Goal: Task Accomplishment & Management: Manage account settings

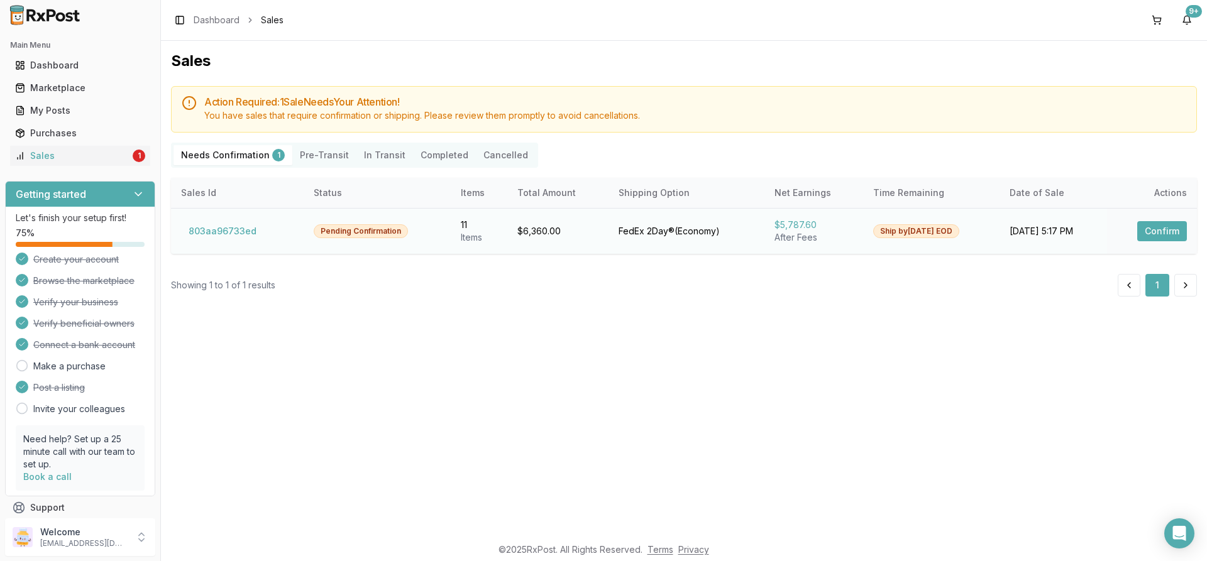
click at [1168, 227] on button "Confirm" at bounding box center [1162, 231] width 50 height 20
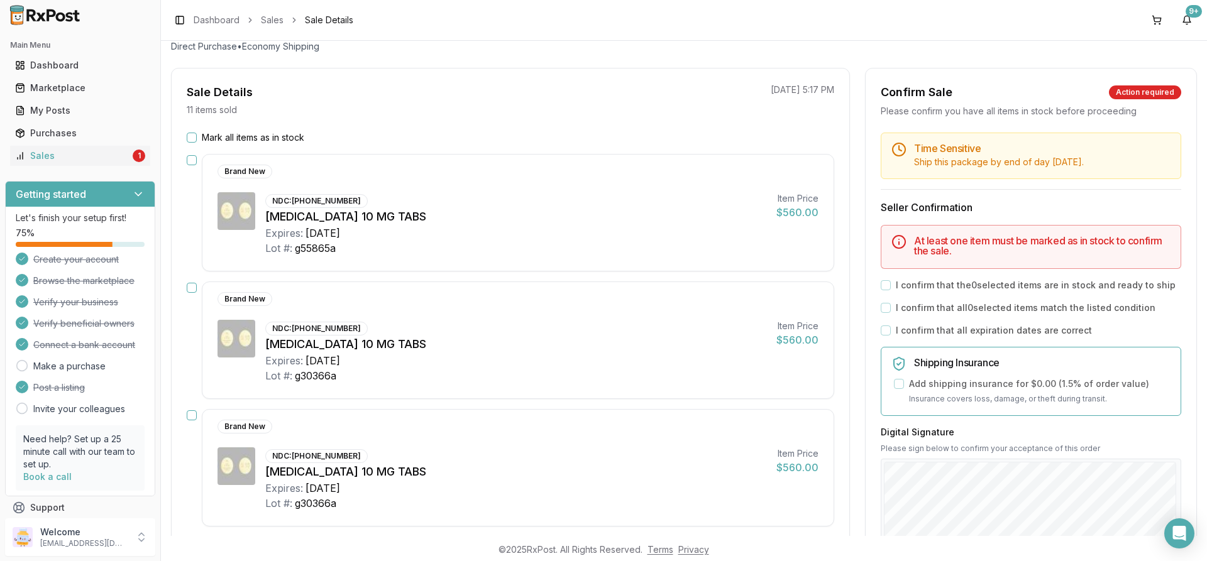
scroll to position [63, 0]
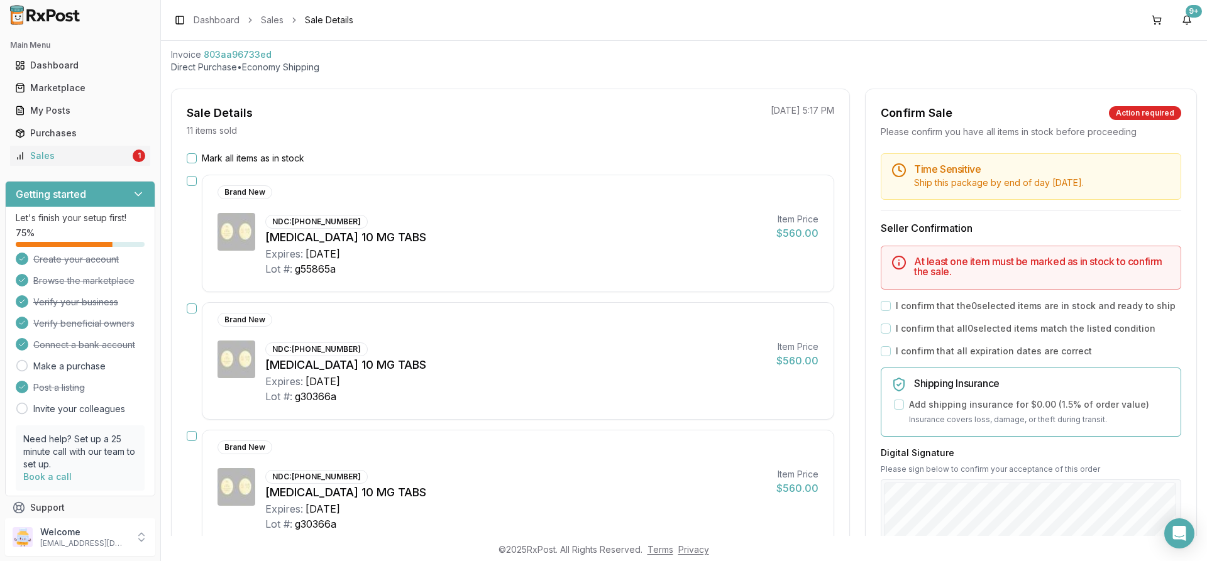
click at [195, 153] on button "Mark all items as in stock" at bounding box center [192, 158] width 10 height 10
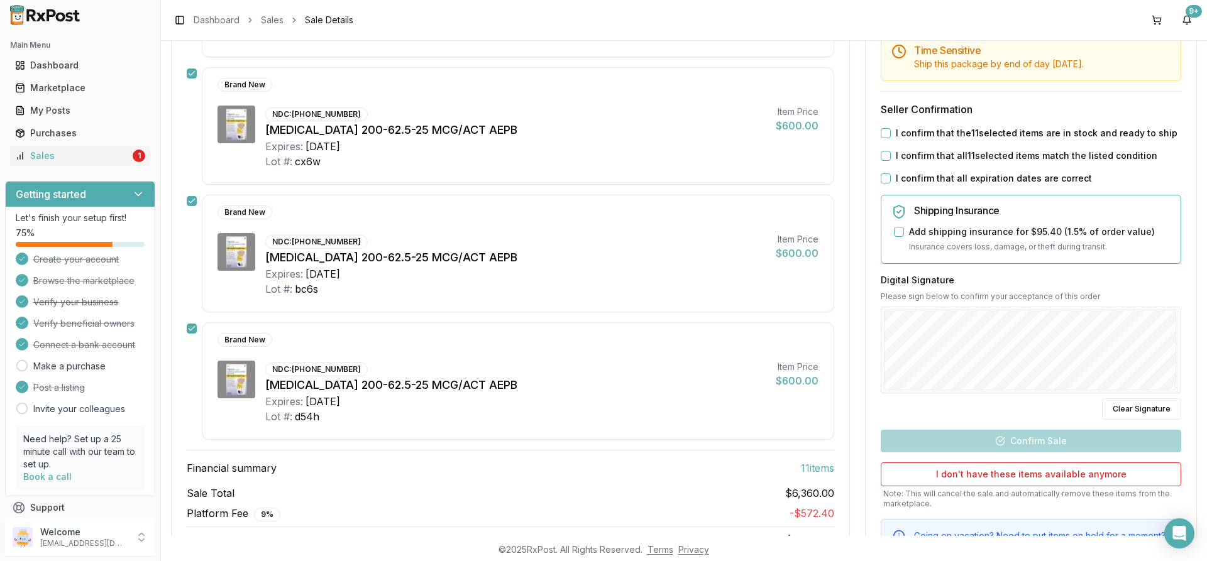
scroll to position [1130, 0]
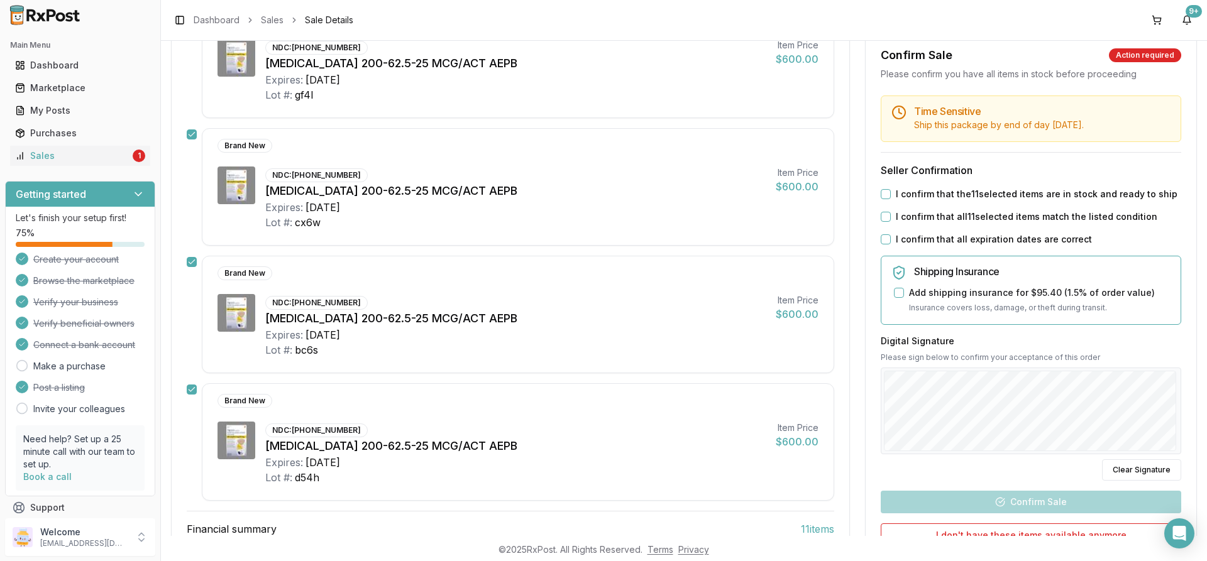
click at [884, 190] on button "I confirm that the 11 selected items are in stock and ready to ship" at bounding box center [885, 194] width 10 height 10
click at [882, 213] on button "I confirm that all 11 selected items match the listed condition" at bounding box center [885, 217] width 10 height 10
click at [884, 236] on button "I confirm that all expiration dates are correct" at bounding box center [885, 239] width 10 height 10
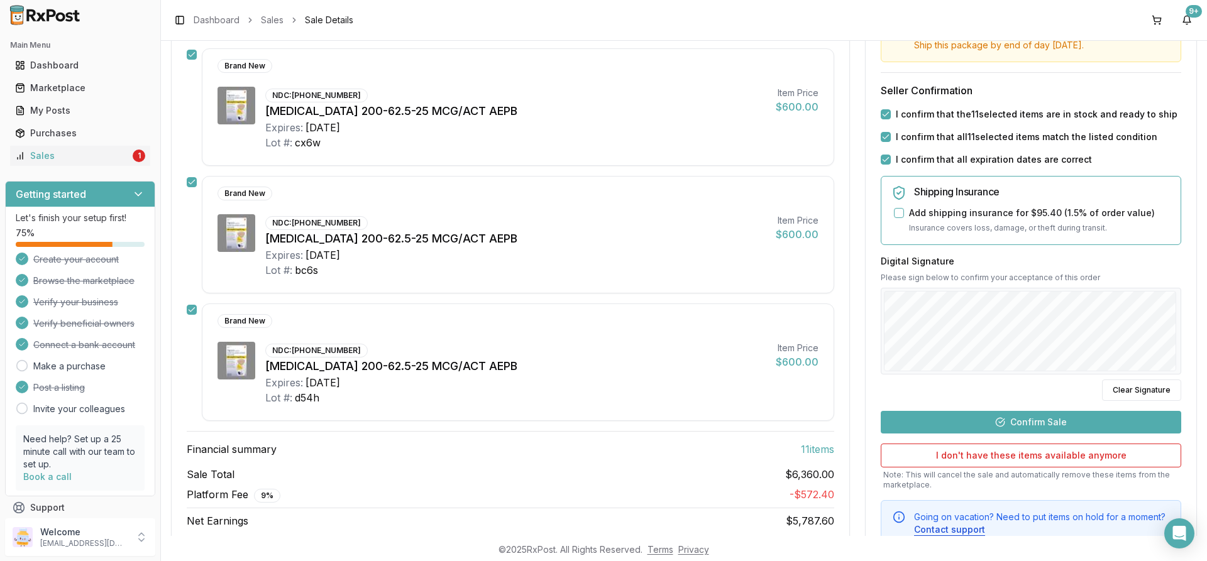
scroll to position [1256, 0]
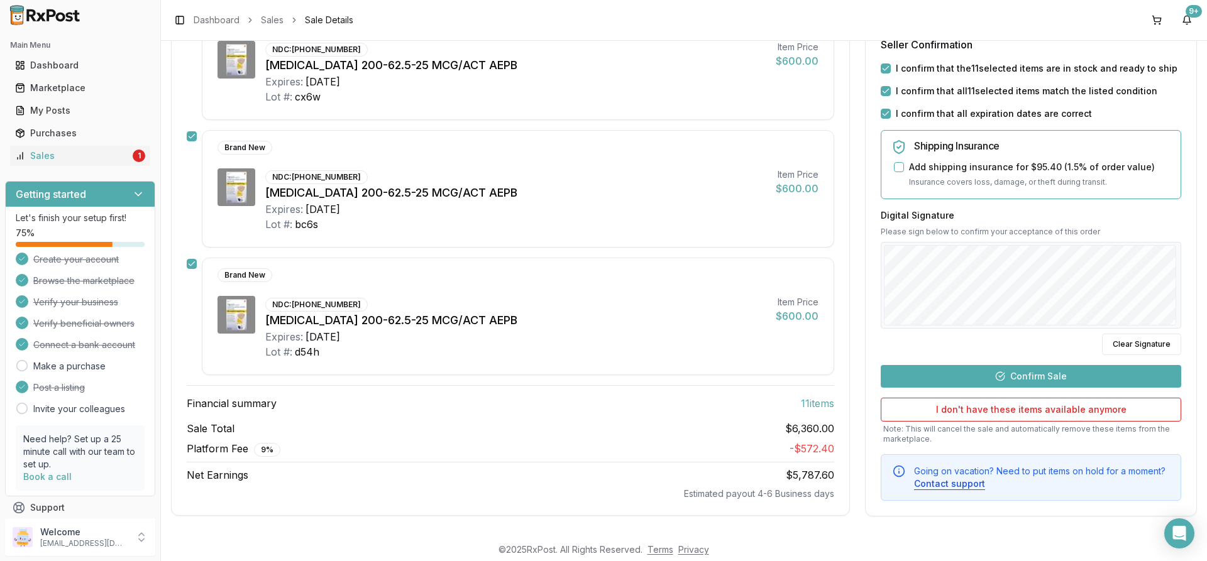
click at [993, 371] on button "Confirm Sale" at bounding box center [1030, 375] width 300 height 23
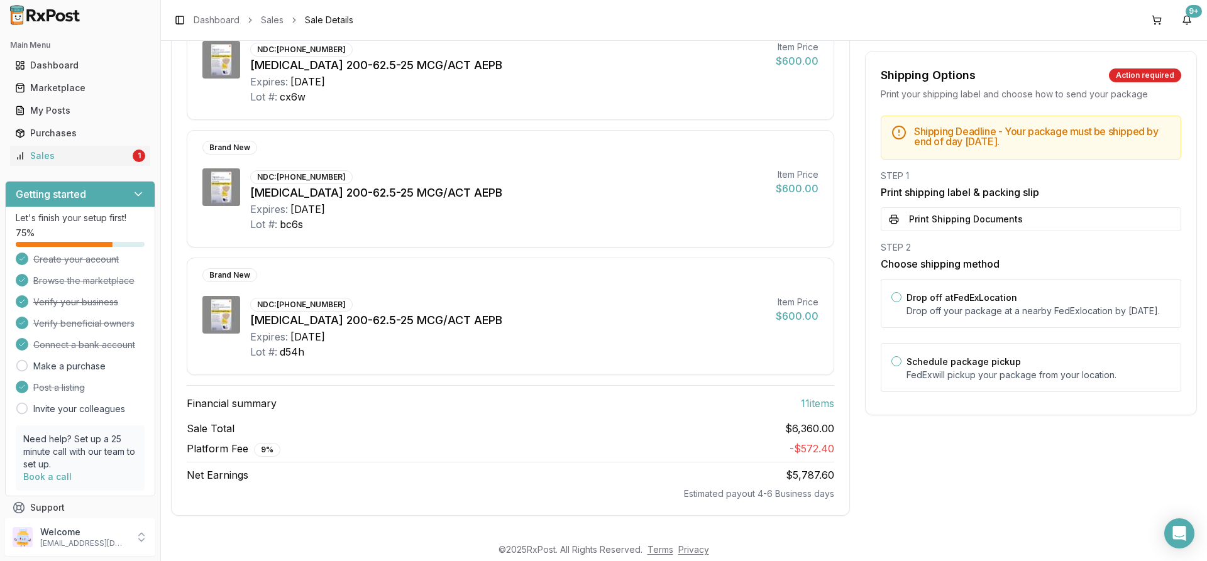
scroll to position [1233, 0]
click at [946, 317] on p "Drop off your package at a nearby [GEOGRAPHIC_DATA] location by [DATE] ." at bounding box center [1038, 311] width 264 height 13
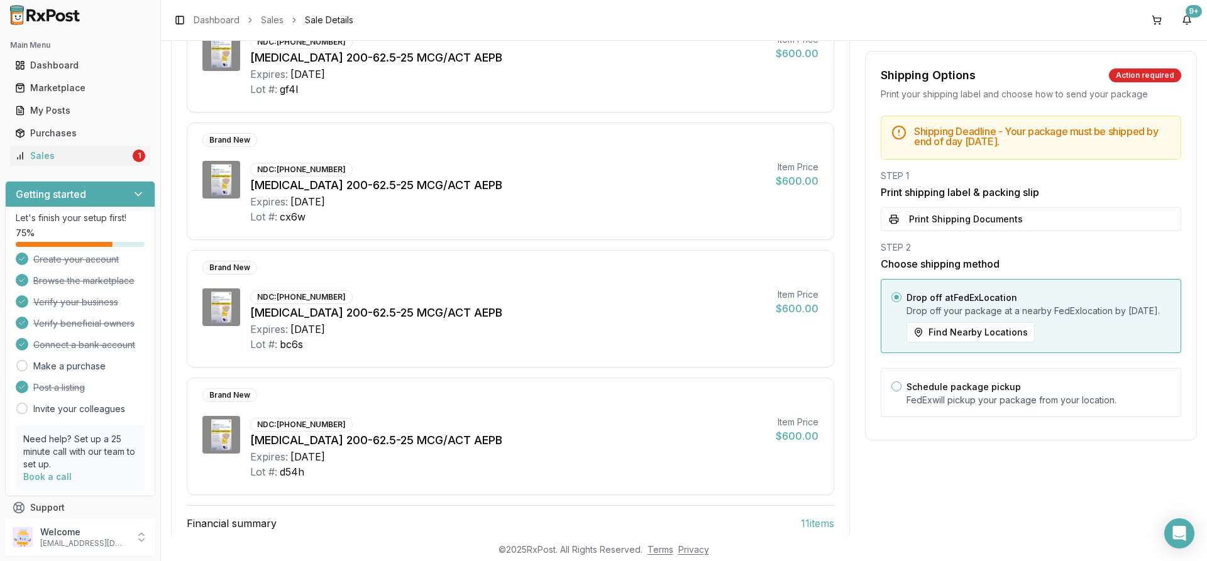
scroll to position [1107, 0]
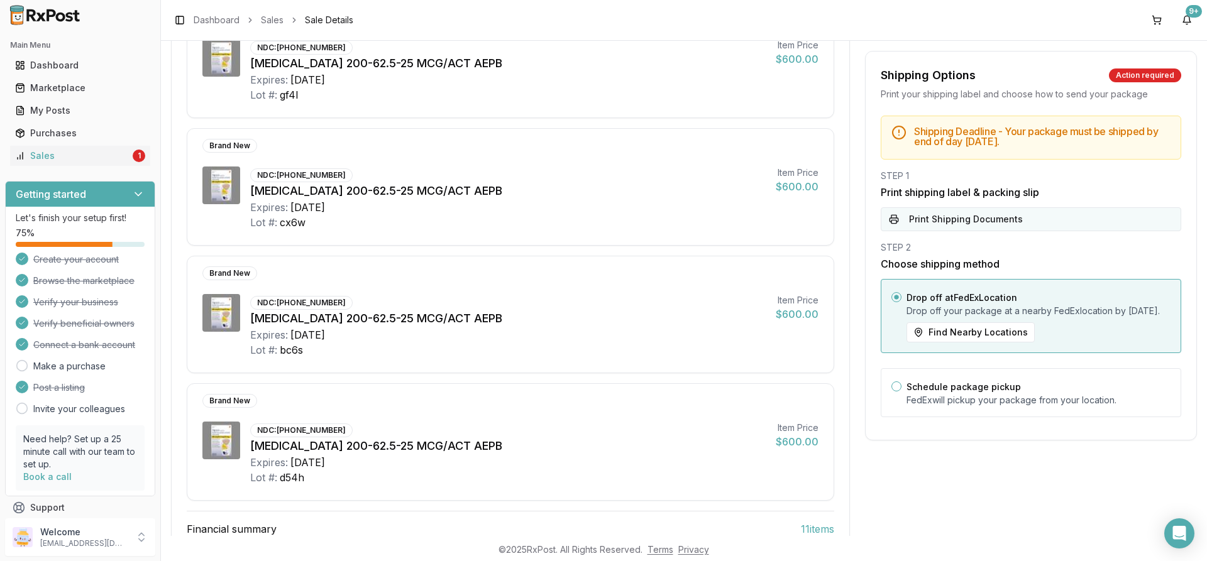
click at [928, 214] on button "Print Shipping Documents" at bounding box center [1030, 219] width 300 height 24
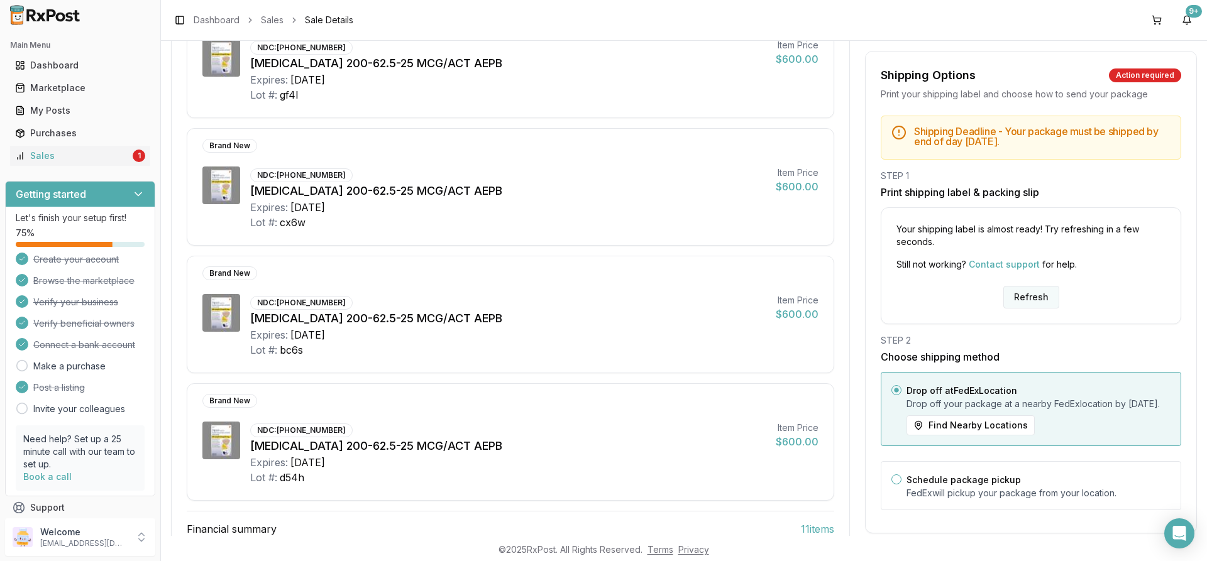
click at [1021, 293] on button "Refresh" at bounding box center [1031, 297] width 56 height 23
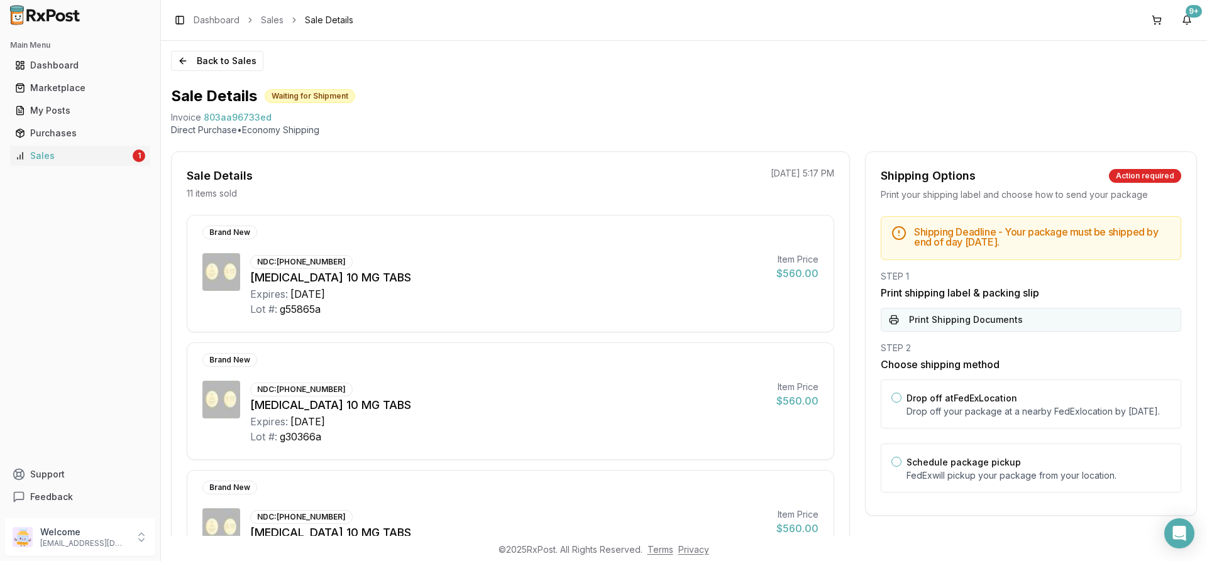
click at [943, 318] on button "Print Shipping Documents" at bounding box center [1030, 320] width 300 height 24
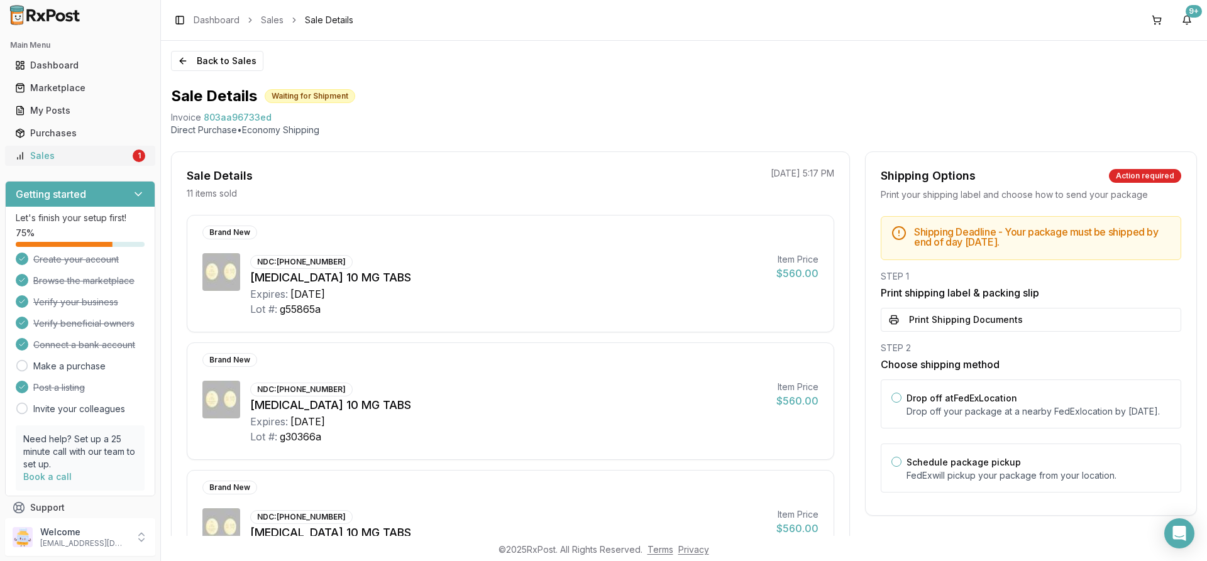
click at [106, 156] on div "Sales" at bounding box center [72, 156] width 115 height 13
